Goal: Task Accomplishment & Management: Manage account settings

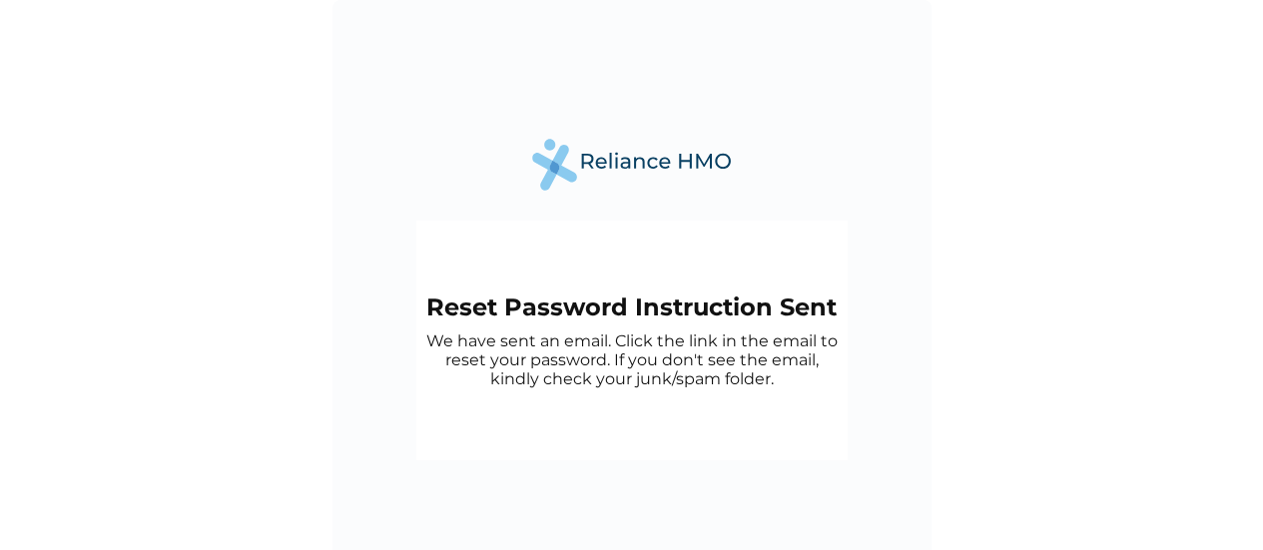
click at [643, 157] on img at bounding box center [632, 164] width 200 height 51
click at [437, 317] on h2 "Reset Password Instruction Sent" at bounding box center [631, 307] width 411 height 29
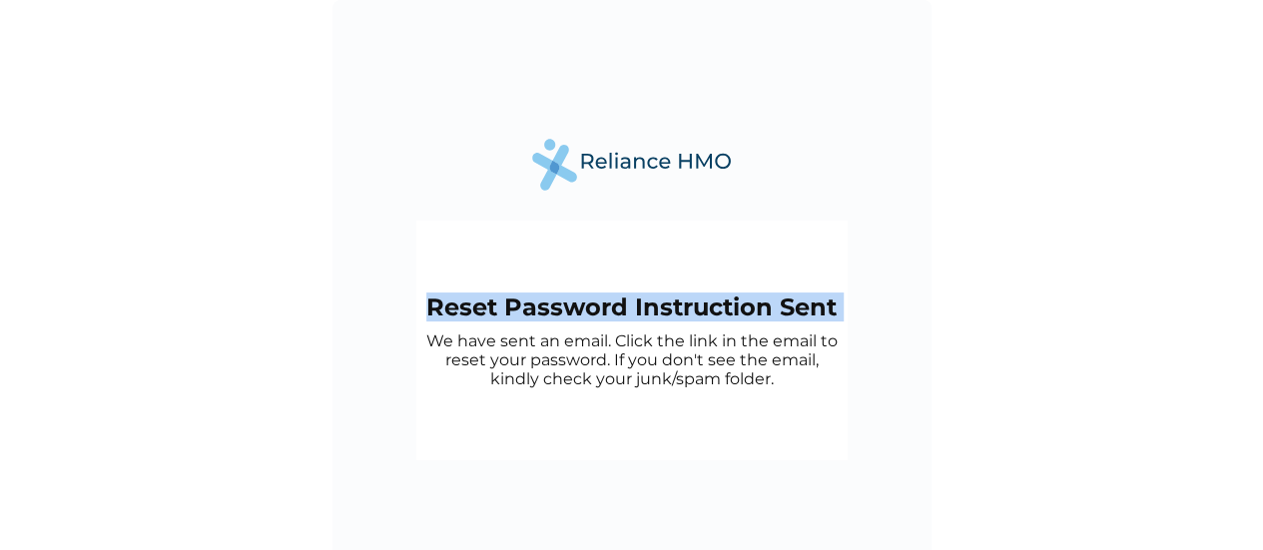
click at [437, 317] on h2 "Reset Password Instruction Sent" at bounding box center [631, 307] width 411 height 29
click at [640, 166] on img at bounding box center [632, 164] width 200 height 51
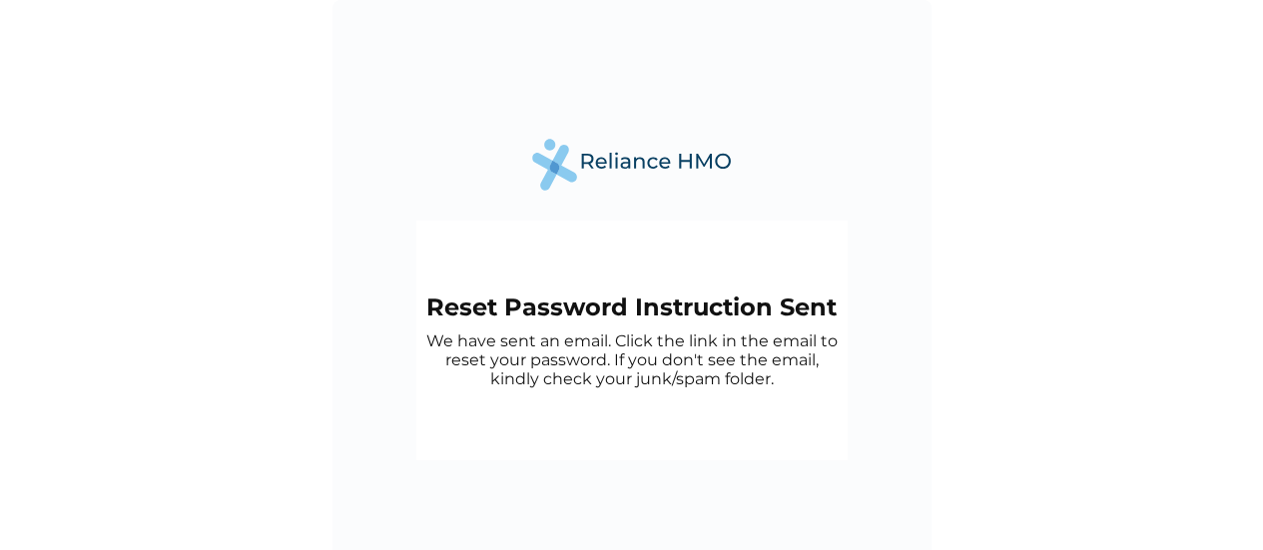
click at [477, 324] on div "Reset Password Instruction Sent We have sent an email. Click the link in the em…" at bounding box center [631, 341] width 411 height 96
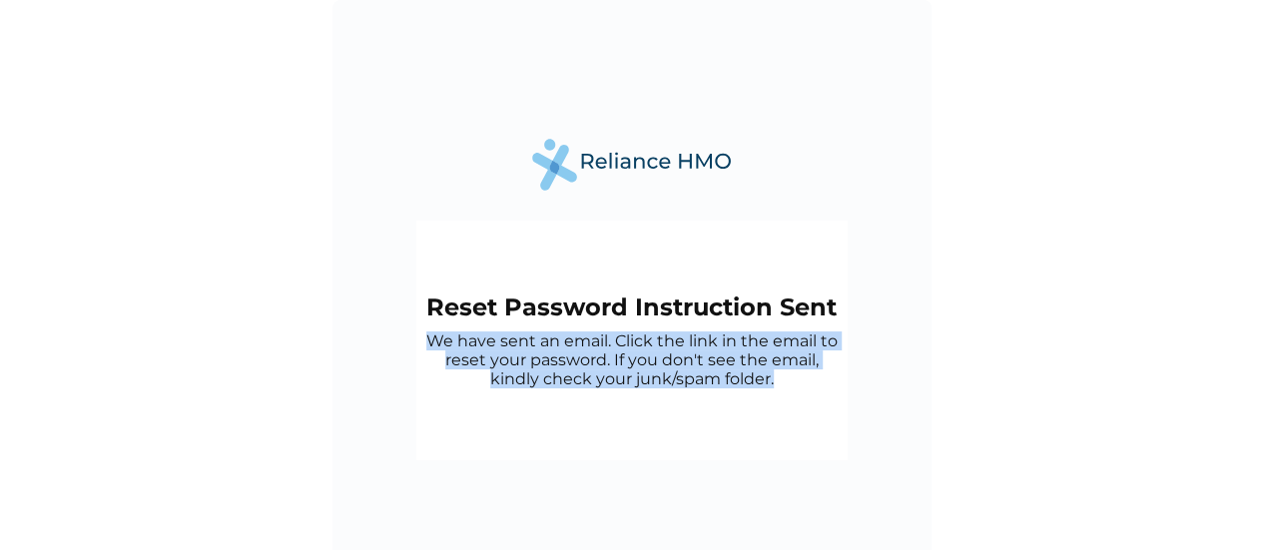
click at [477, 324] on div "Reset Password Instruction Sent We have sent an email. Click the link in the em…" at bounding box center [631, 341] width 411 height 96
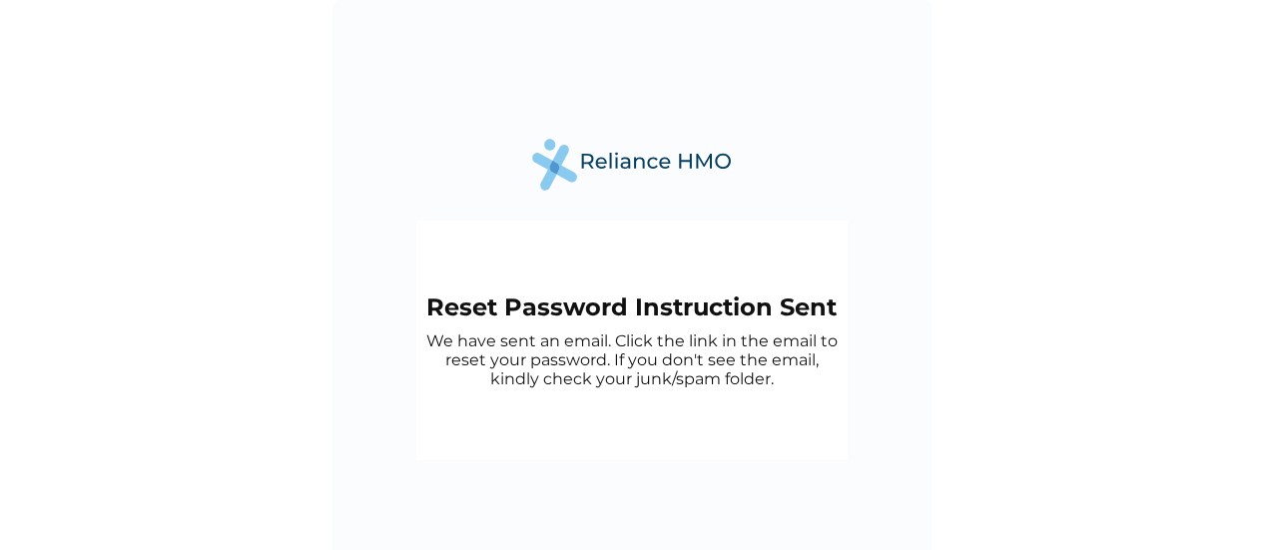
click at [472, 310] on h2 "Reset Password Instruction Sent" at bounding box center [631, 307] width 411 height 29
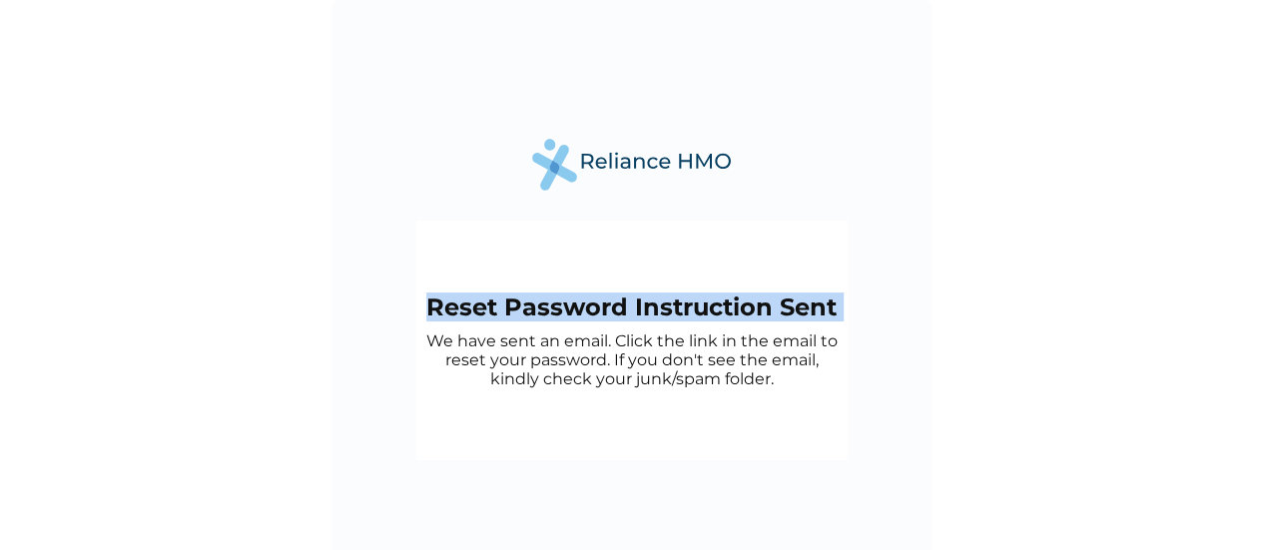
click at [472, 310] on h2 "Reset Password Instruction Sent" at bounding box center [631, 307] width 411 height 29
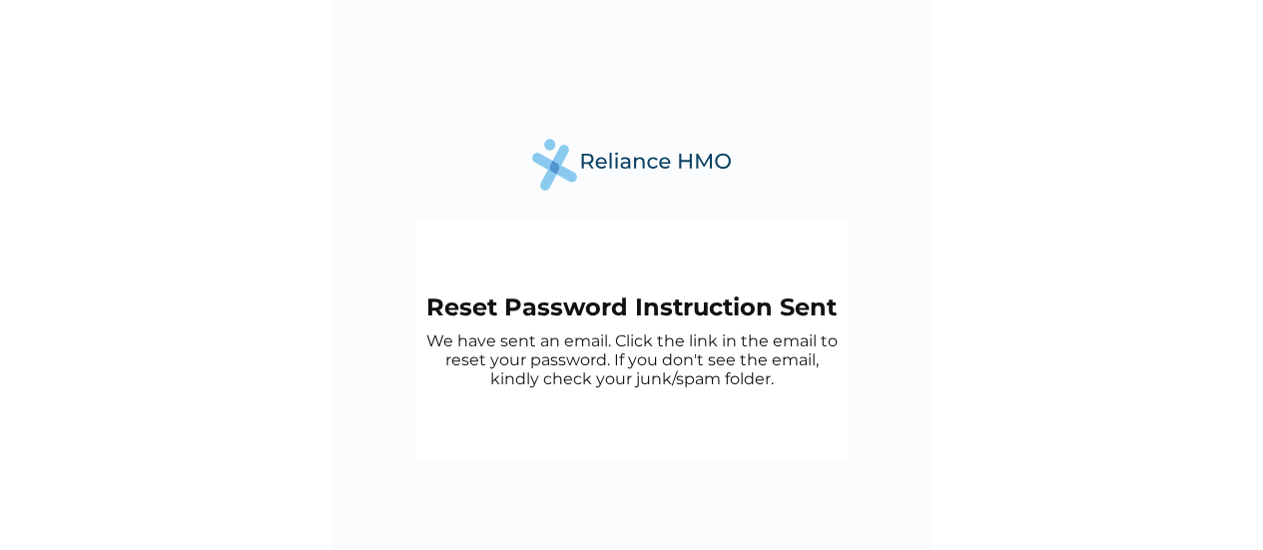
click at [499, 342] on p "We have sent an email. Click the link in the email to reset your password. If y…" at bounding box center [631, 360] width 411 height 57
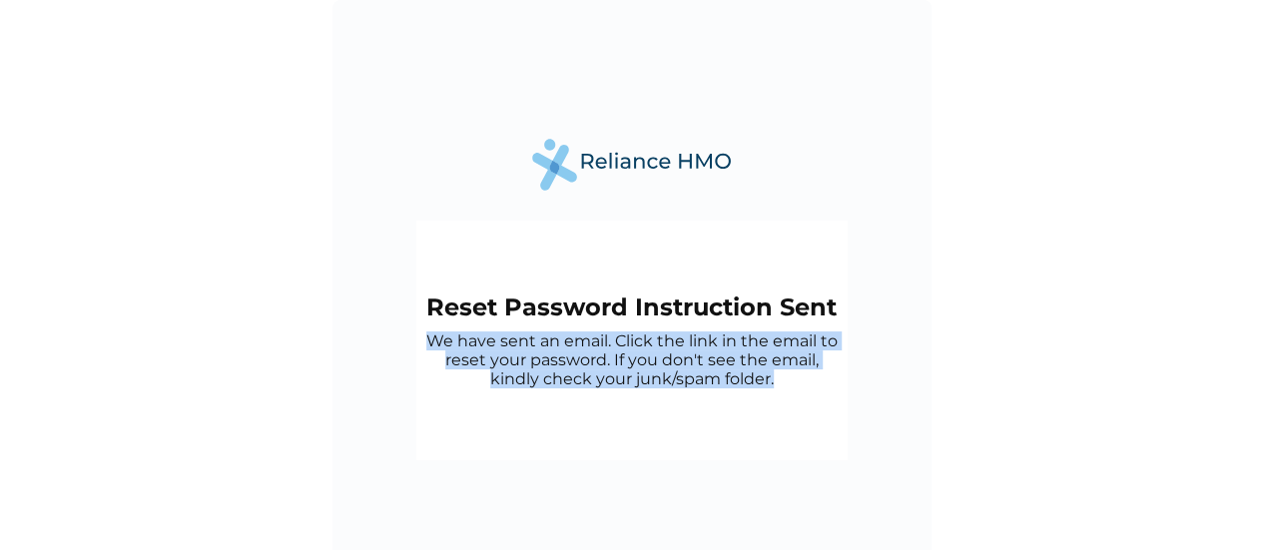
click at [499, 342] on p "We have sent an email. Click the link in the email to reset your password. If y…" at bounding box center [631, 360] width 411 height 57
click at [576, 321] on div "Reset Password Instruction Sent We have sent an email. Click the link in the em…" at bounding box center [631, 341] width 411 height 96
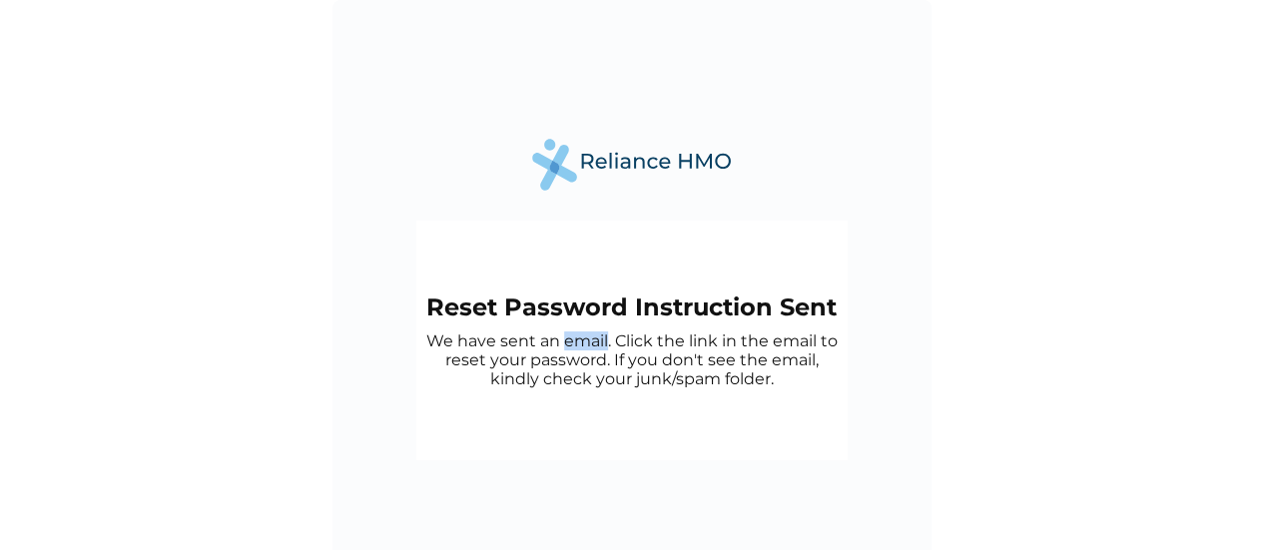
click at [576, 321] on div "Reset Password Instruction Sent We have sent an email. Click the link in the em…" at bounding box center [631, 341] width 411 height 96
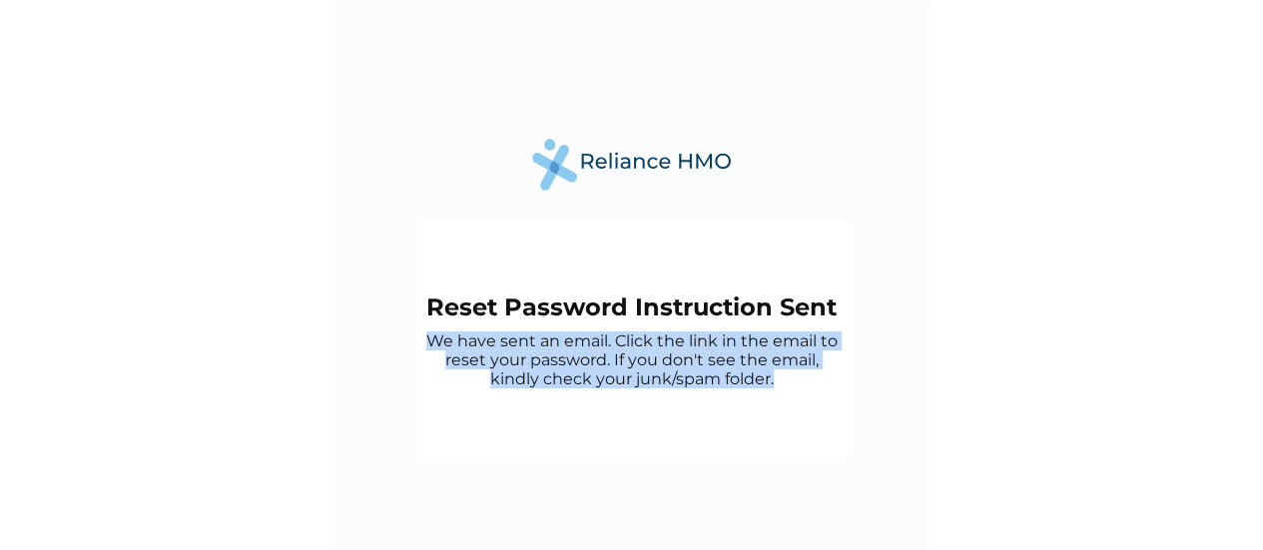
click at [576, 321] on div "Reset Password Instruction Sent We have sent an email. Click the link in the em…" at bounding box center [631, 341] width 411 height 96
